Goal: Task Accomplishment & Management: Manage account settings

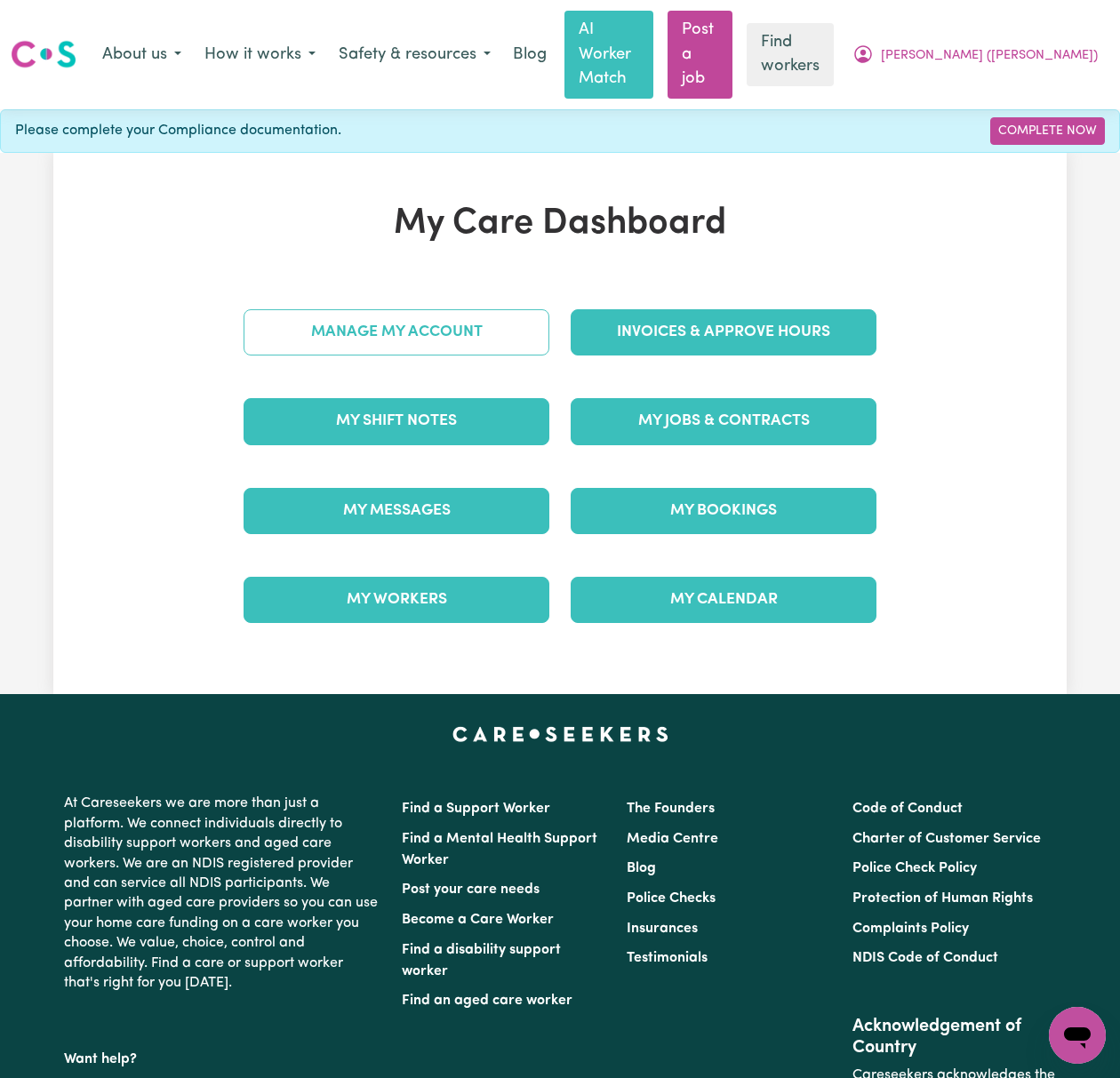
click at [478, 315] on link "Manage My Account" at bounding box center [396, 332] width 305 height 46
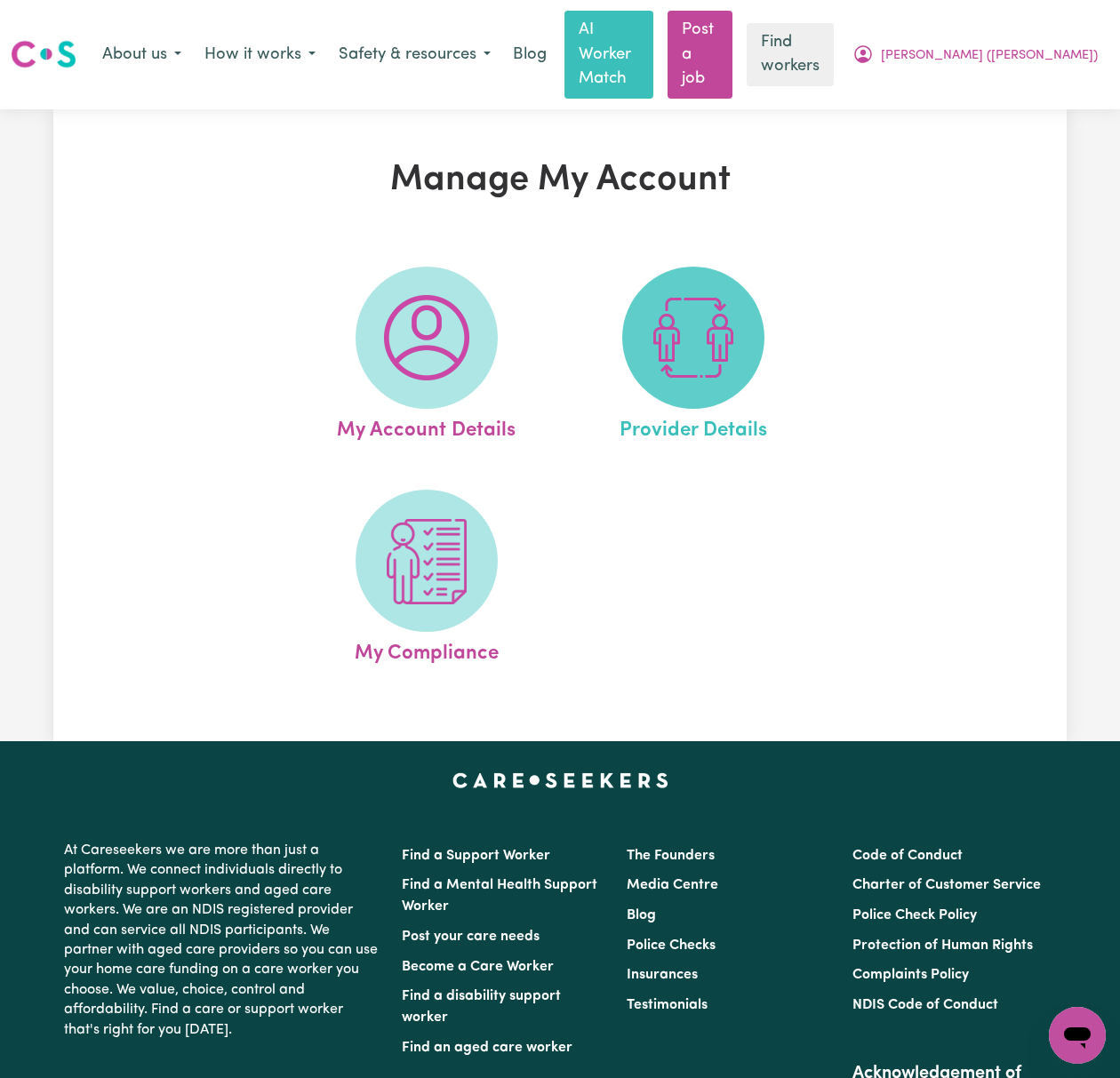
click at [705, 321] on img at bounding box center [693, 337] width 85 height 85
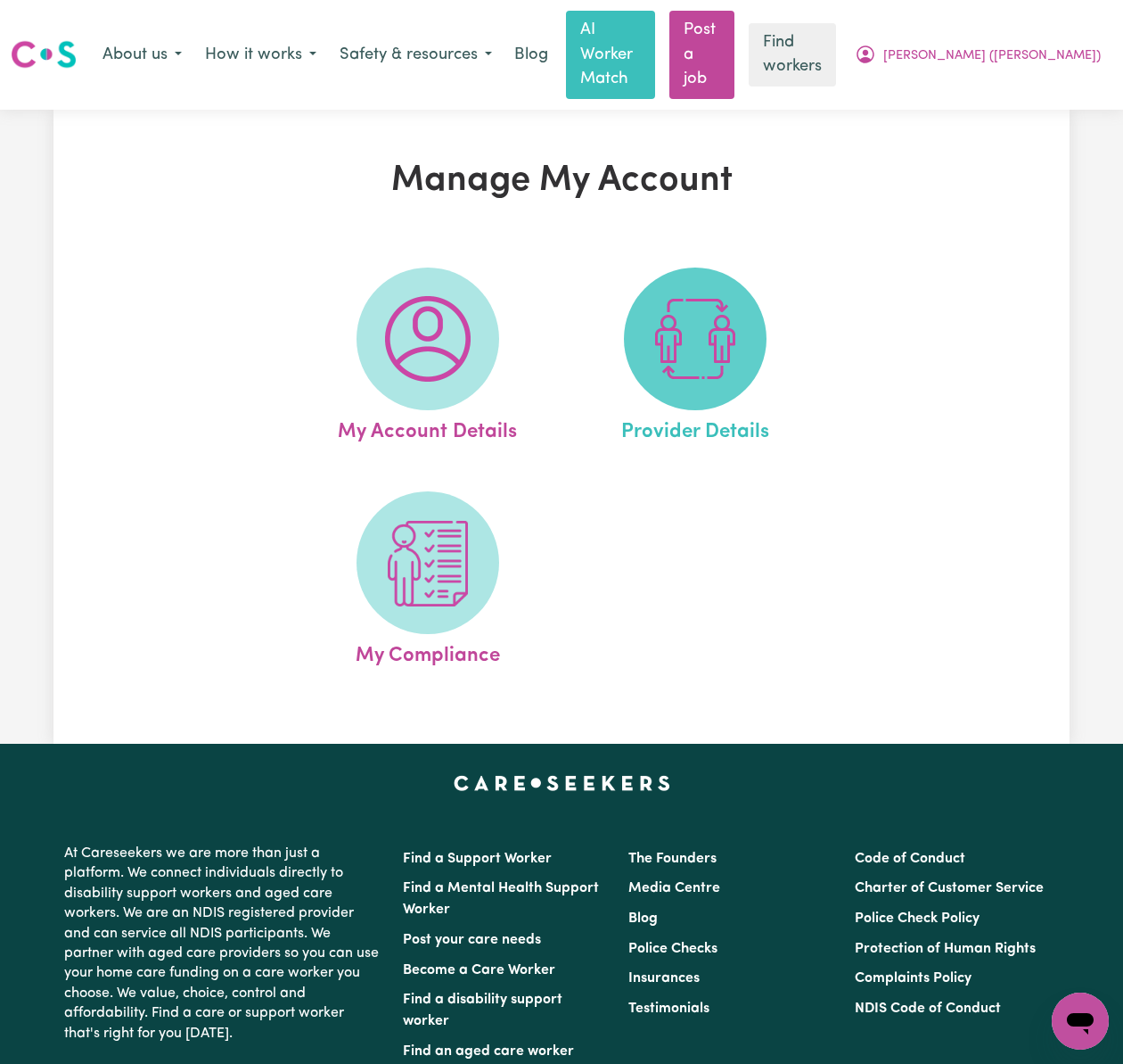
select select "AGED_HOME_CARE"
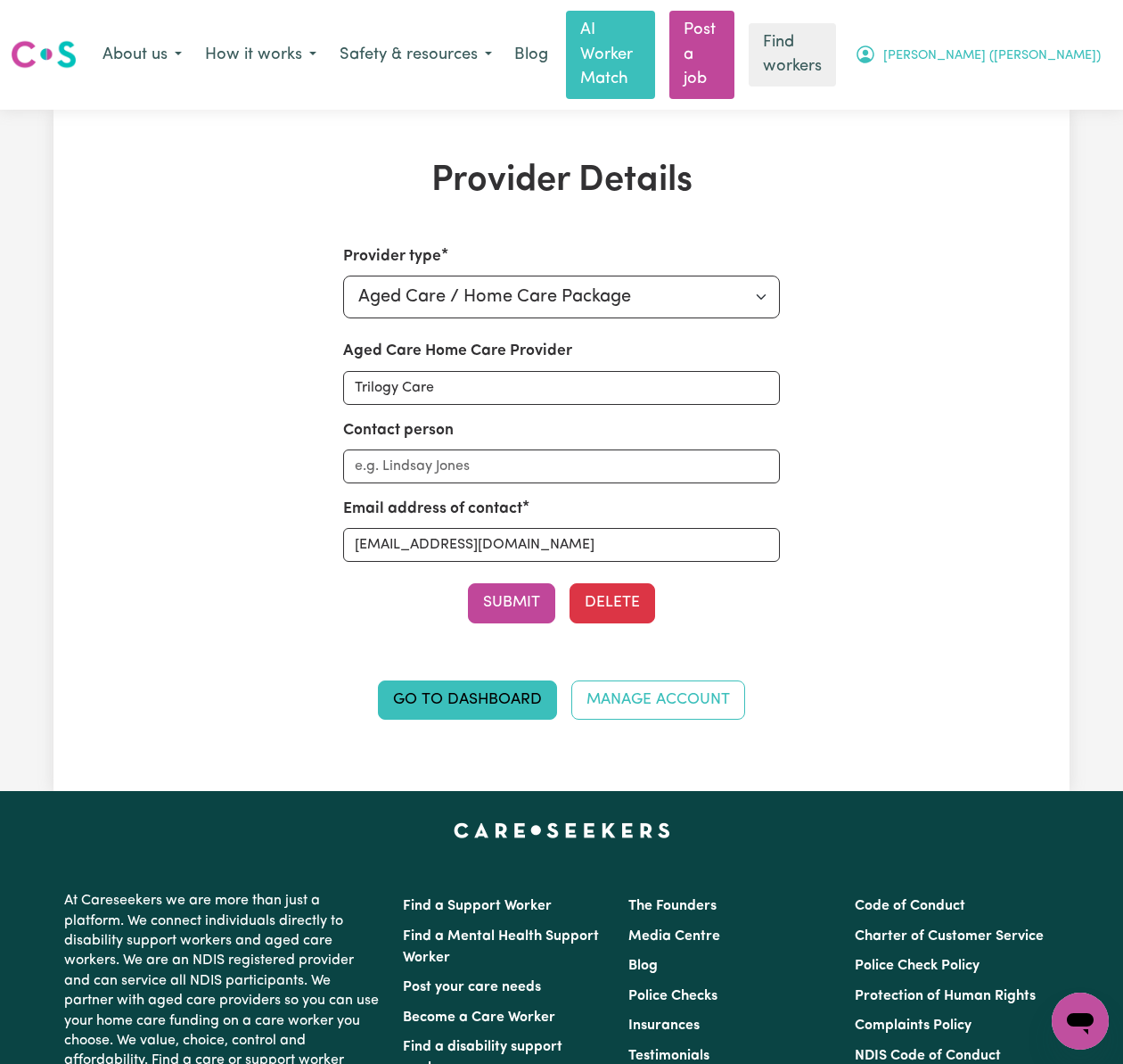
click at [1084, 48] on span "[PERSON_NAME] ([PERSON_NAME])" at bounding box center [992, 56] width 217 height 19
click at [1080, 87] on link "My Dashboard" at bounding box center [1041, 92] width 140 height 34
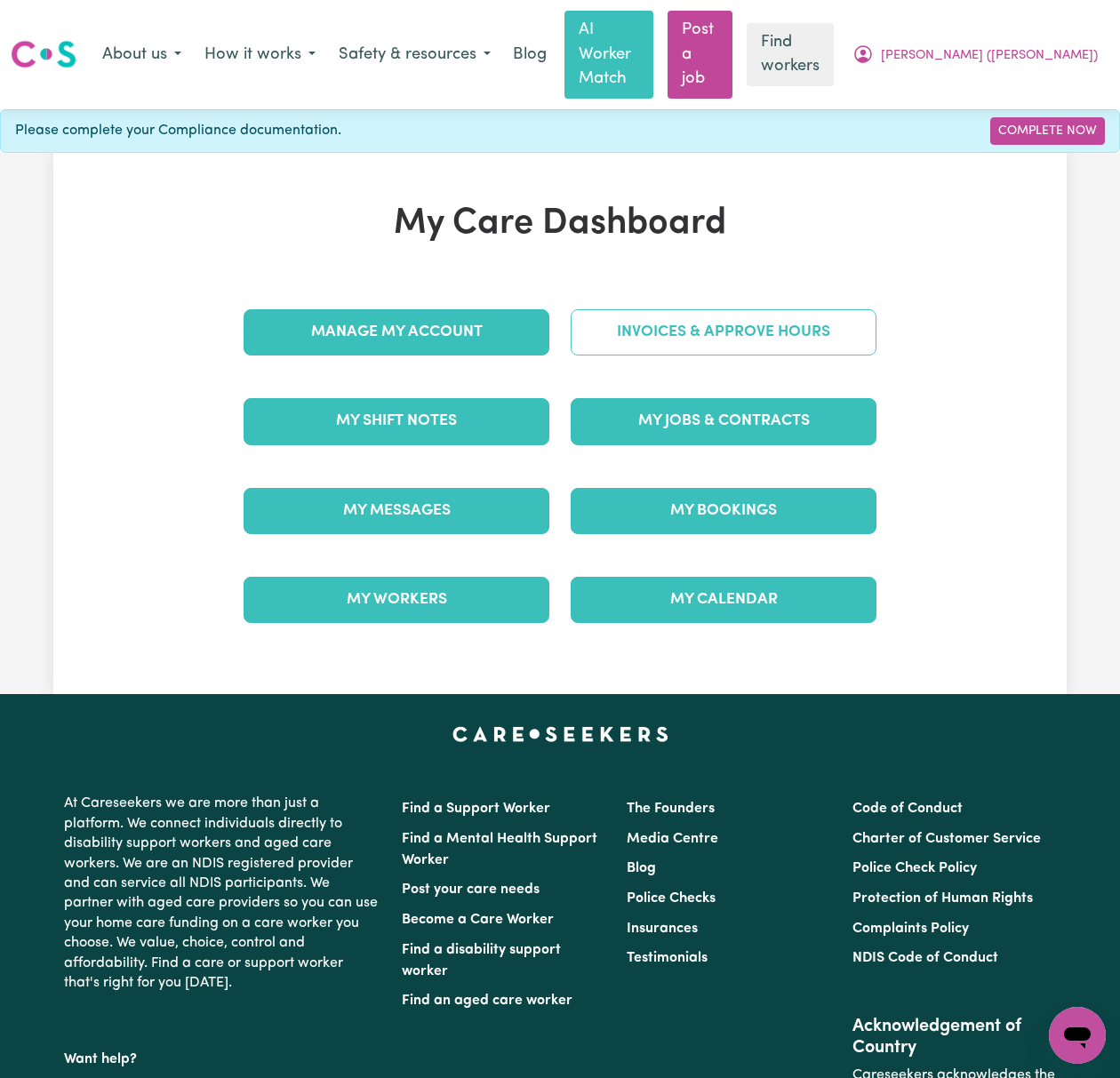
click at [829, 309] on link "Invoices & Approve Hours" at bounding box center [724, 332] width 305 height 46
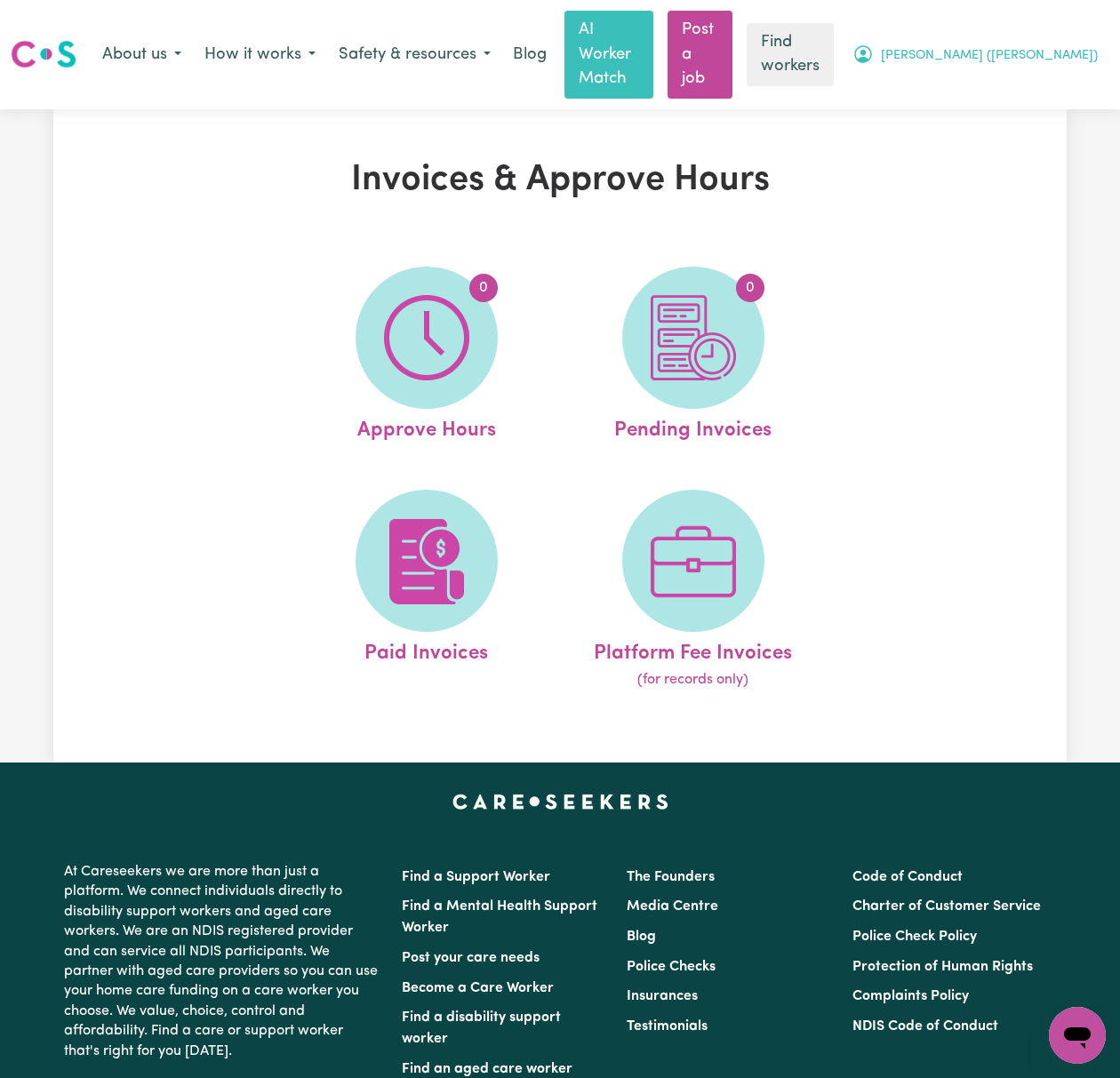
click at [1069, 37] on button "[PERSON_NAME] ([PERSON_NAME])" at bounding box center [975, 55] width 269 height 38
click at [1072, 110] on link "Logout" at bounding box center [1038, 126] width 140 height 34
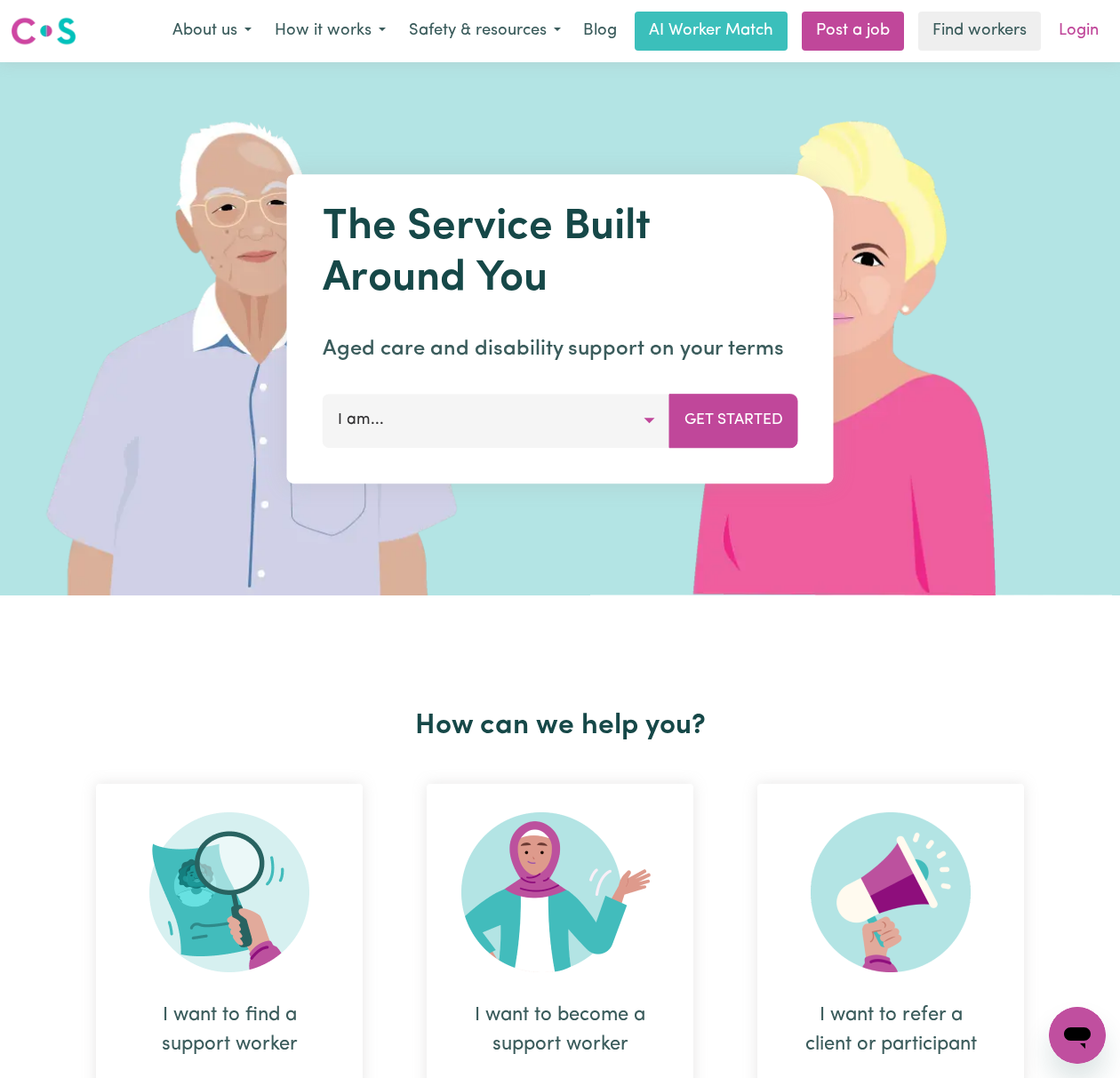
click at [1068, 36] on link "Login" at bounding box center [1078, 31] width 61 height 39
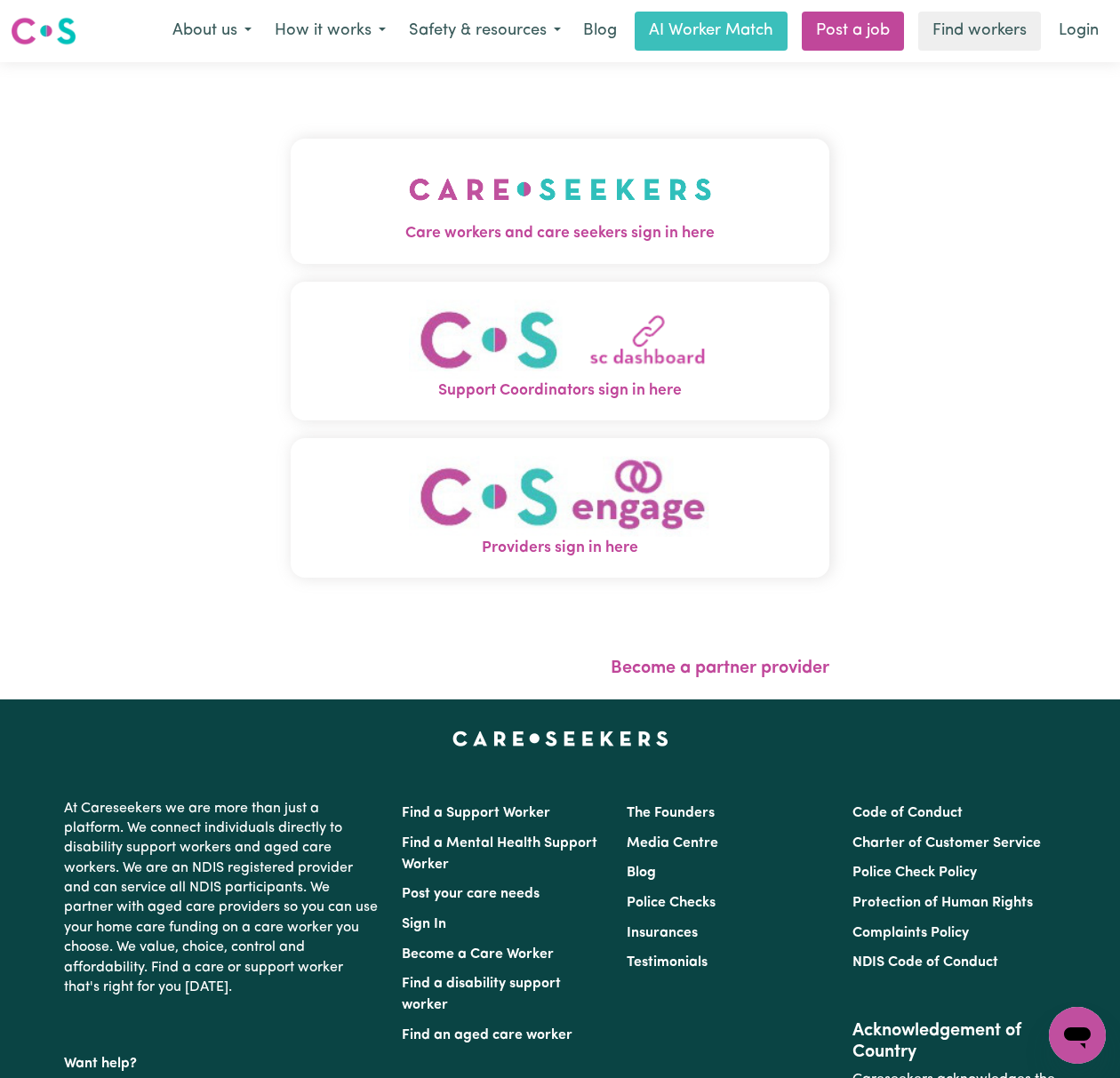
click at [531, 196] on img "Care workers and care seekers sign in here" at bounding box center [560, 189] width 303 height 66
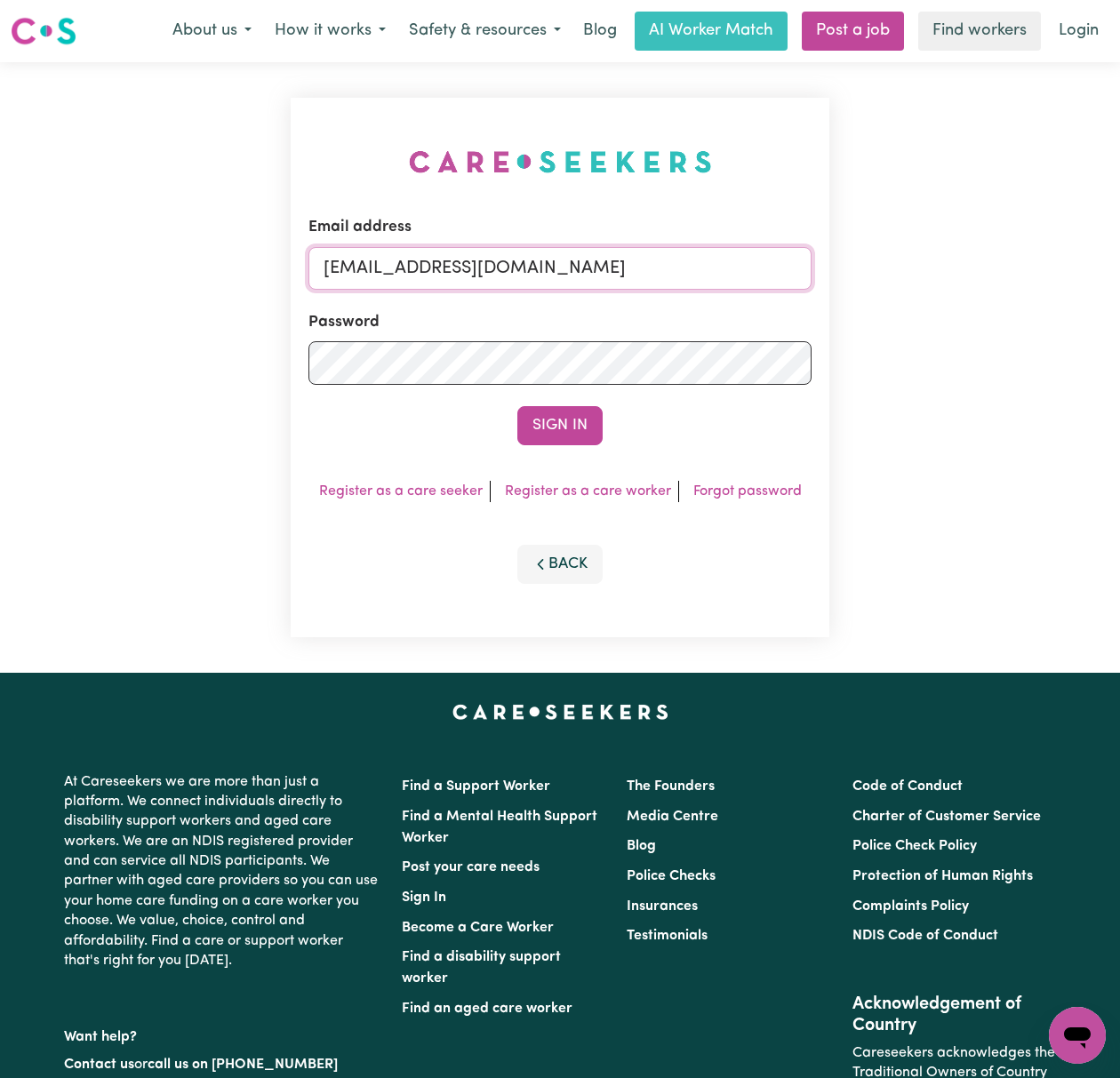
click at [467, 261] on input "[EMAIL_ADDRESS][DOMAIN_NAME]" at bounding box center [560, 269] width 503 height 43
drag, startPoint x: 415, startPoint y: 254, endPoint x: 1163, endPoint y: 253, distance: 748.0
click at [1119, 253] on html "Menu About us How it works Safety & resources Blog AI Worker Match Post a job F…" at bounding box center [560, 719] width 1120 height 1437
type input "superuser~[EMAIL_ADDRESS][DOMAIN_NAME]"
click at [517, 406] on button "Sign In" at bounding box center [560, 425] width 85 height 39
